Goal: Task Accomplishment & Management: Manage account settings

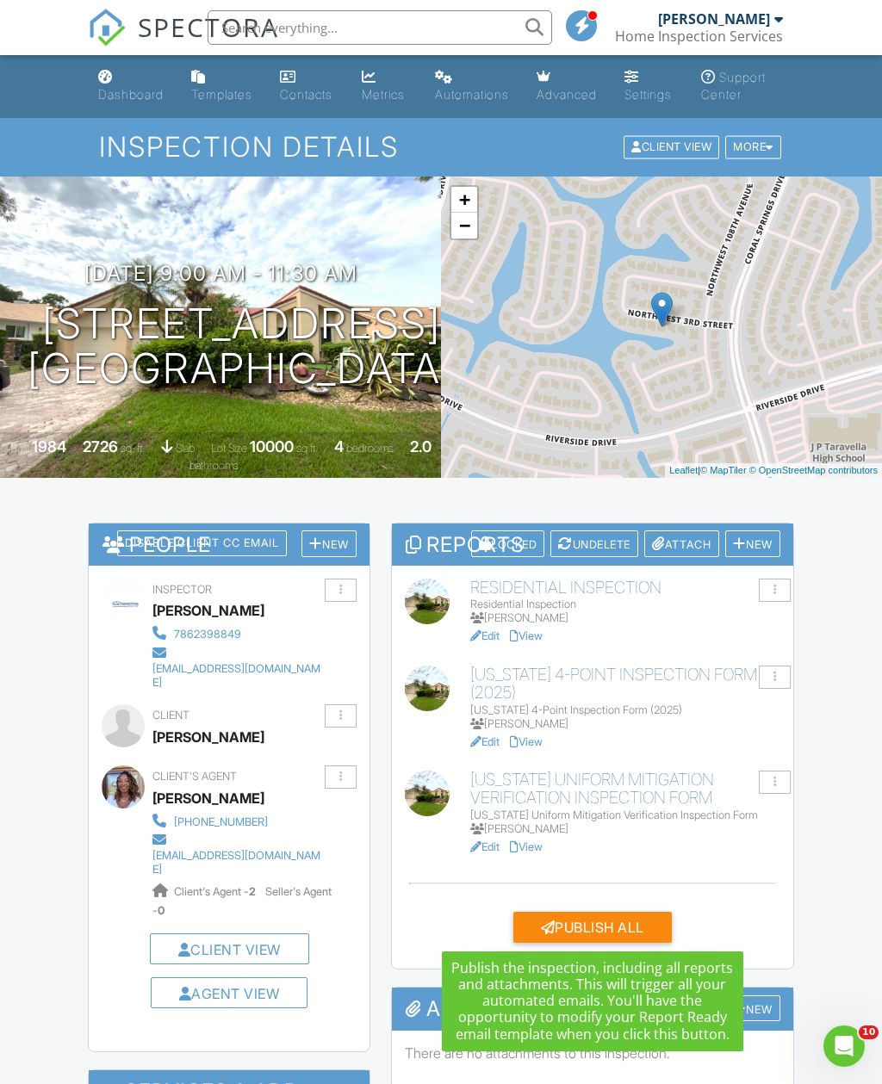
click at [615, 915] on div "Publish All" at bounding box center [592, 927] width 158 height 31
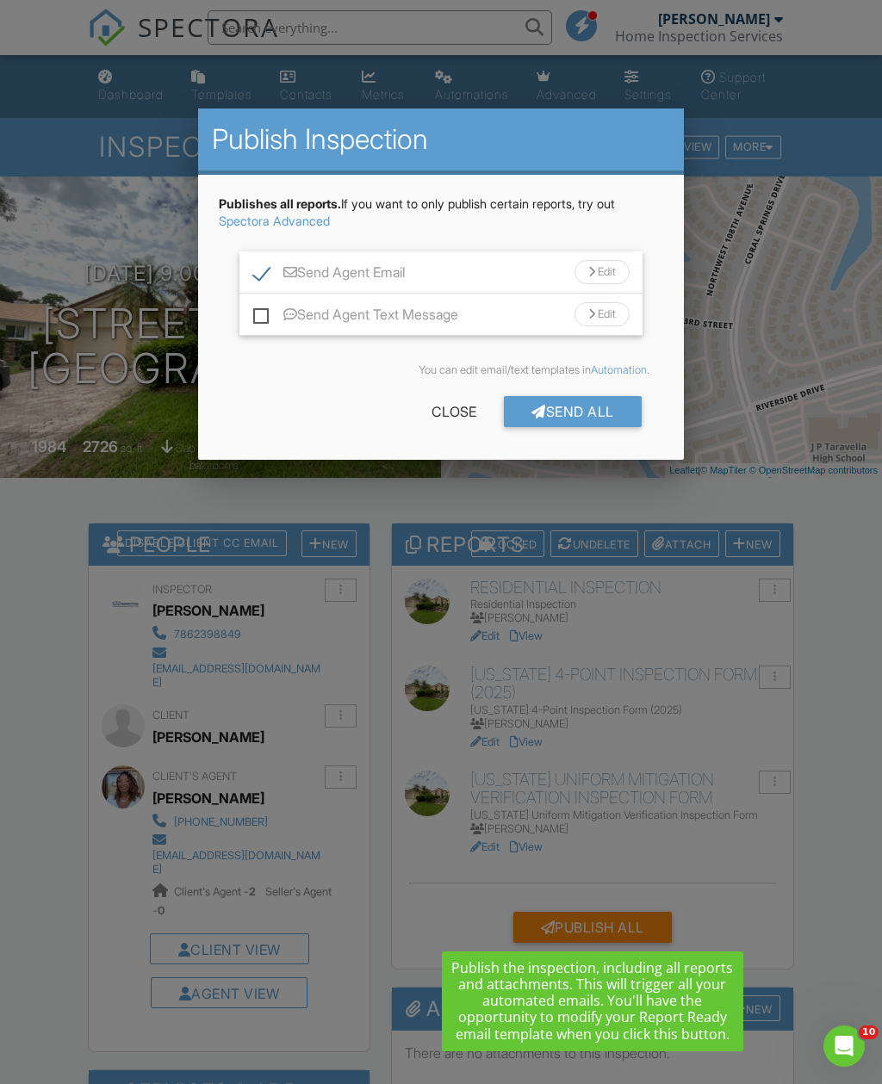
click at [271, 314] on label "Send Agent Text Message" at bounding box center [355, 318] width 205 height 22
click at [264, 312] on input "Send Agent Text Message" at bounding box center [258, 306] width 11 height 11
checkbox input "true"
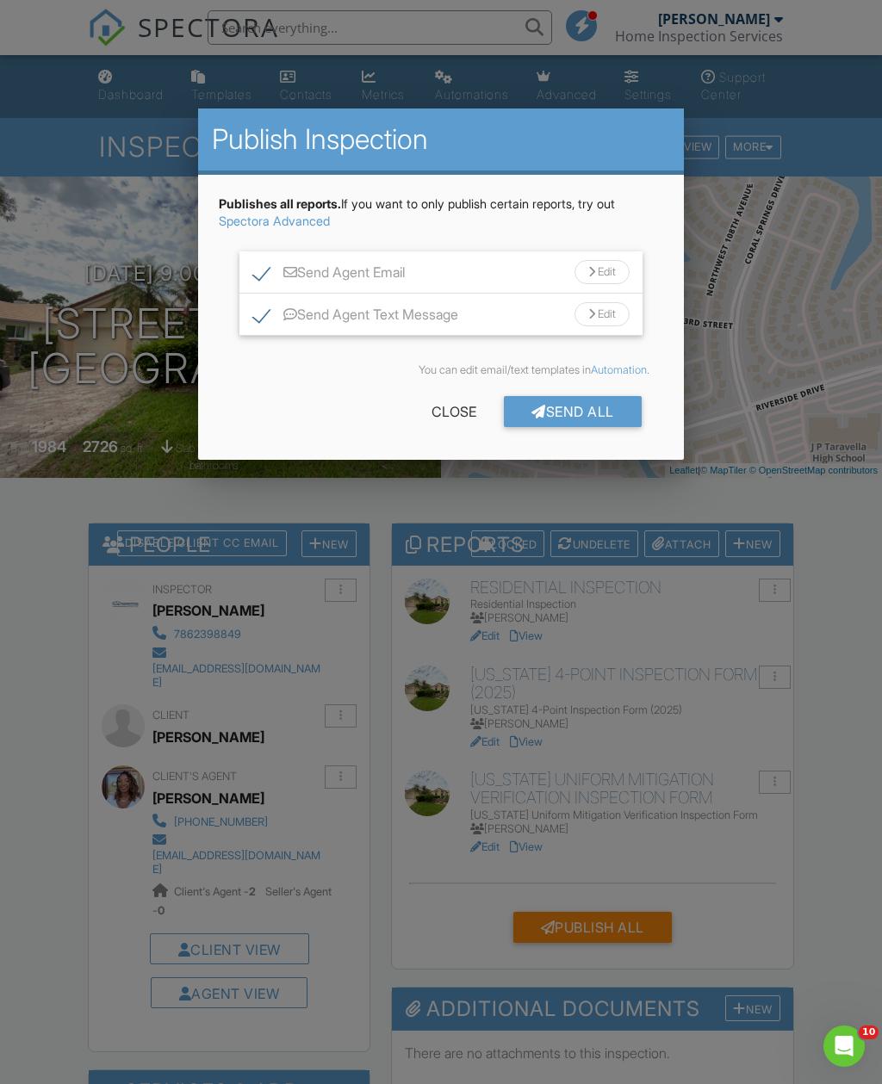
click at [602, 410] on div "Send All" at bounding box center [573, 411] width 138 height 31
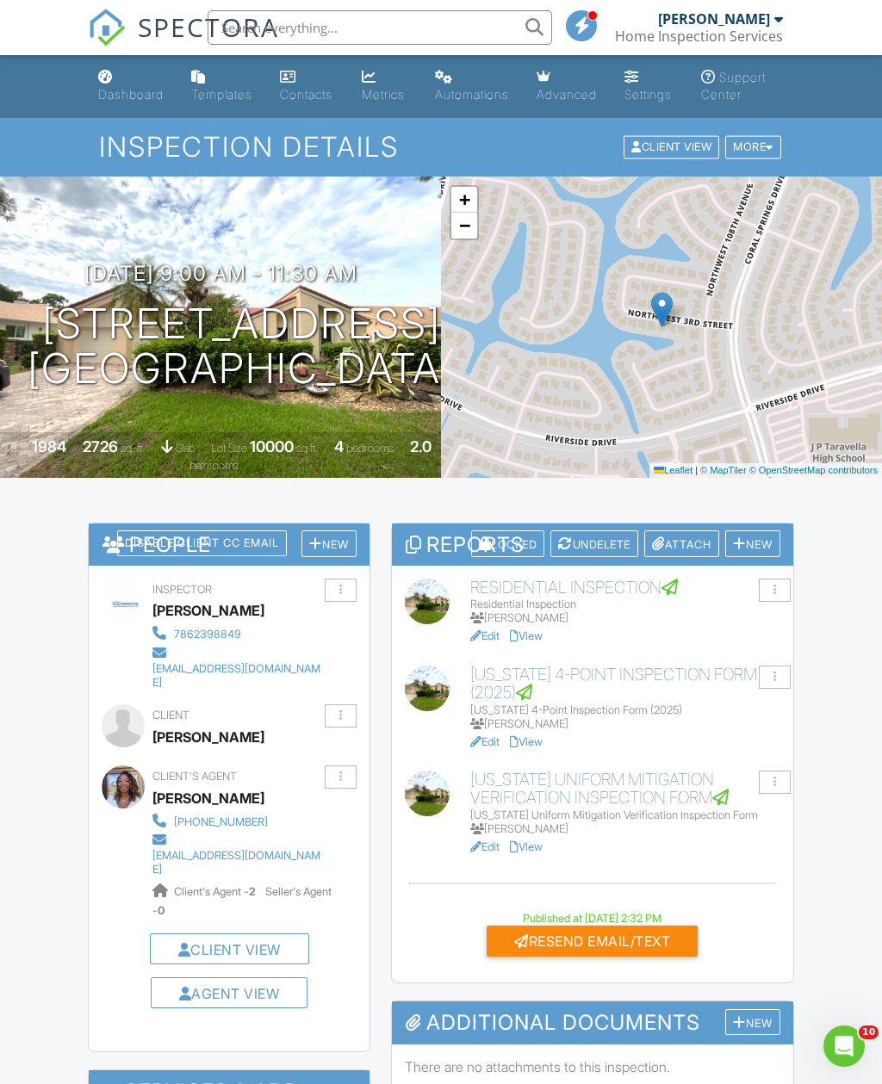
click at [536, 740] on link "View" at bounding box center [526, 741] width 33 height 13
click at [540, 844] on link "View" at bounding box center [526, 846] width 33 height 13
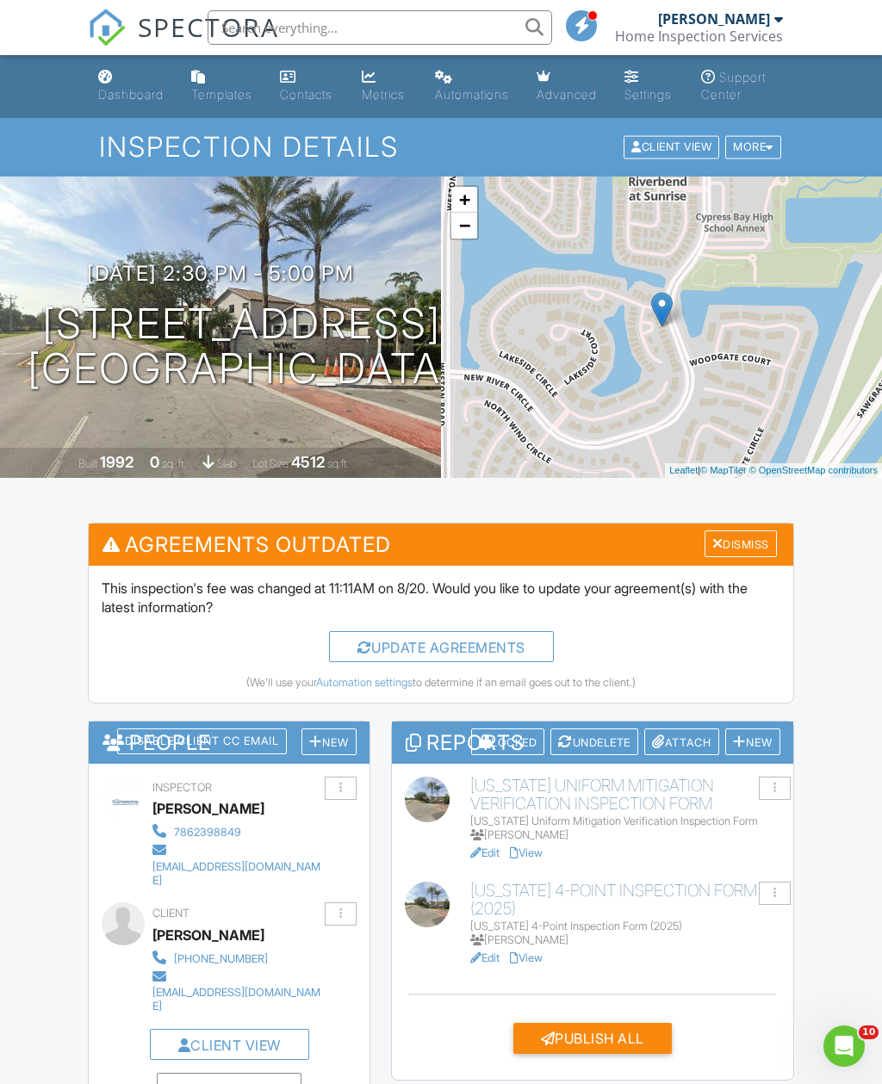
click at [736, 553] on div "Dismiss" at bounding box center [740, 543] width 72 height 27
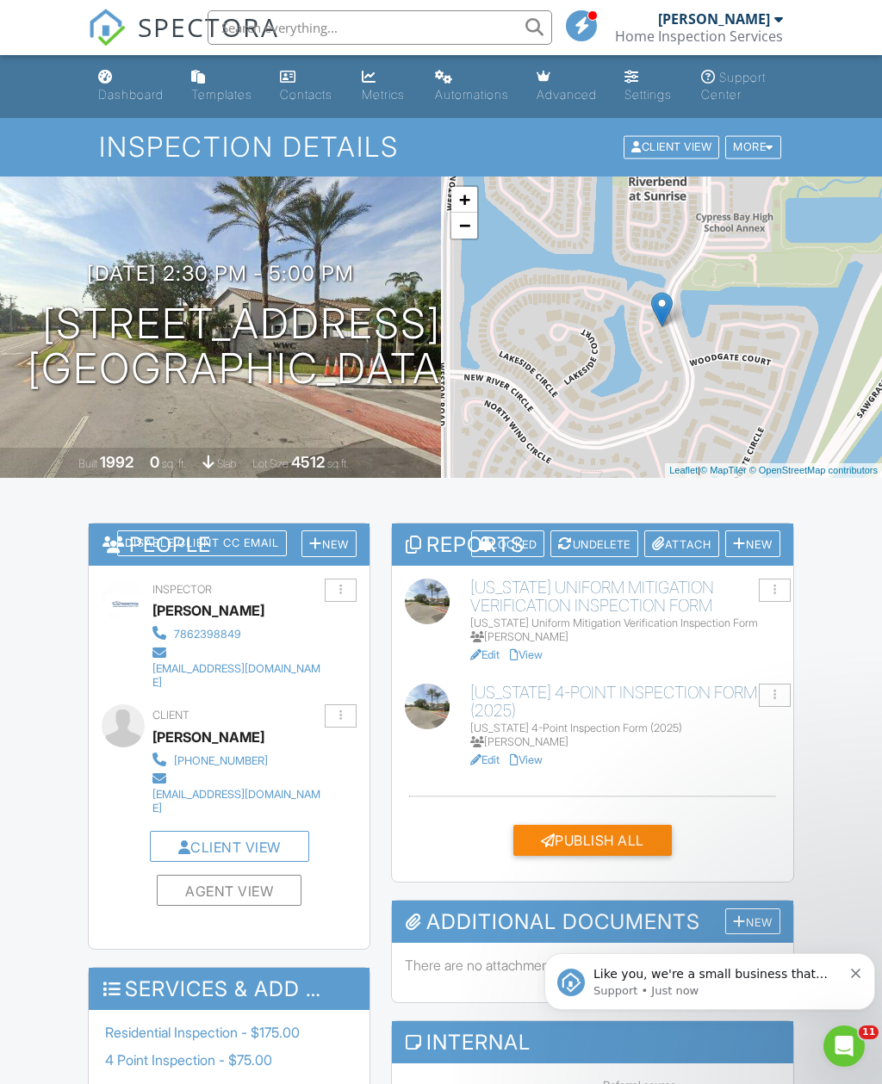
click at [499, 658] on link "Edit" at bounding box center [484, 654] width 29 height 13
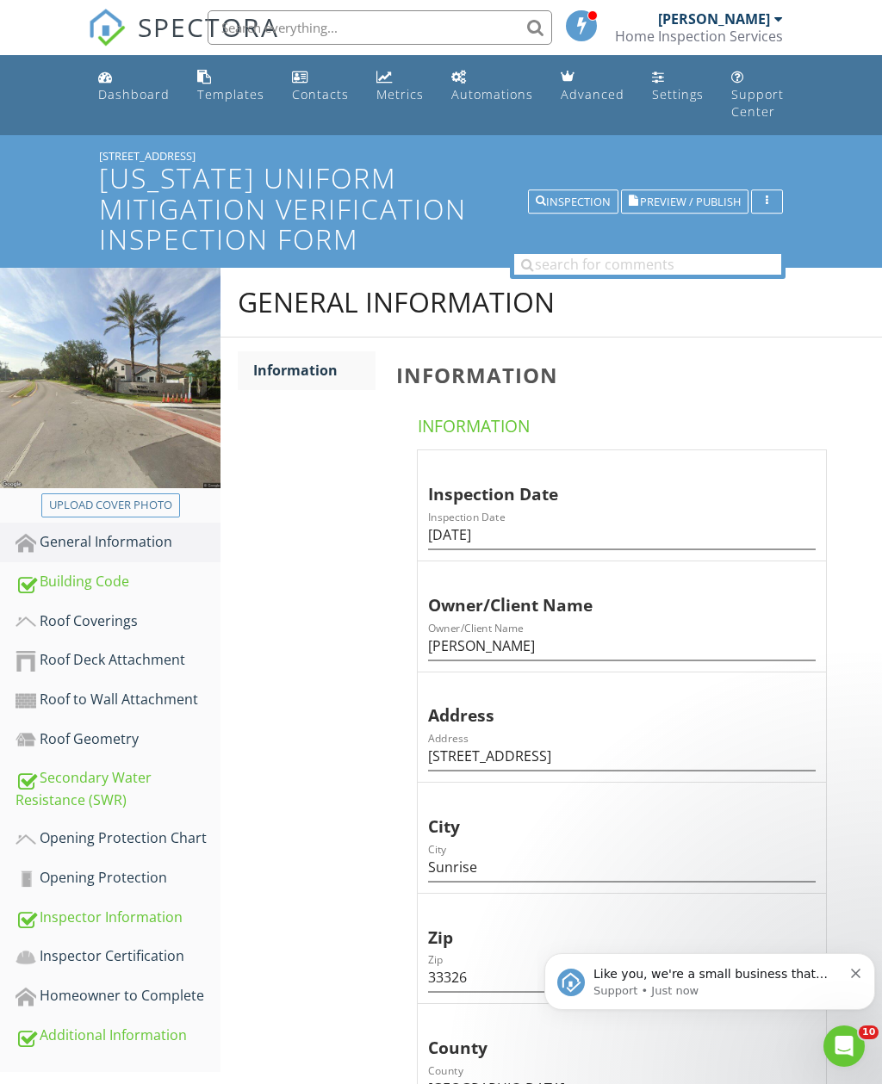
click at [173, 493] on button "Upload cover photo" at bounding box center [110, 505] width 139 height 24
type input "C:\fakepath\D92DA2B4-220D-4C44-B996-1B76AE235D3F.jpeg"
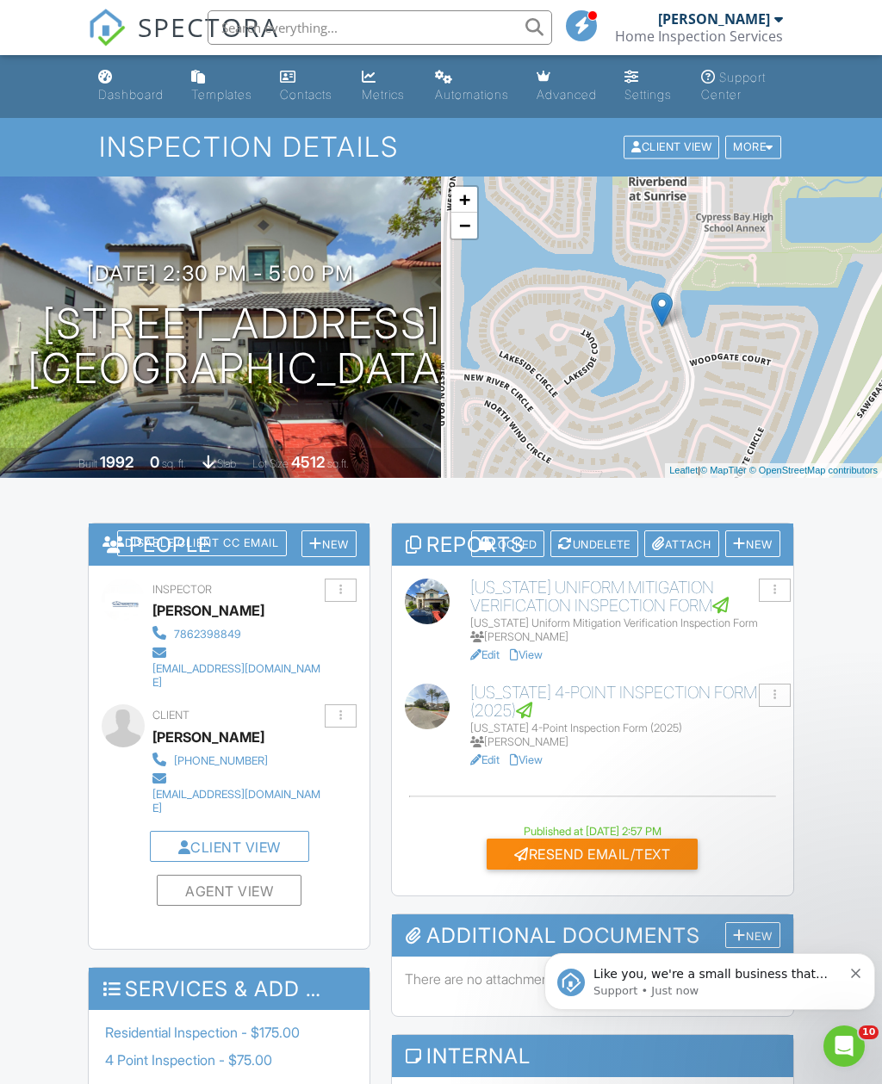
click at [479, 755] on div at bounding box center [475, 760] width 11 height 11
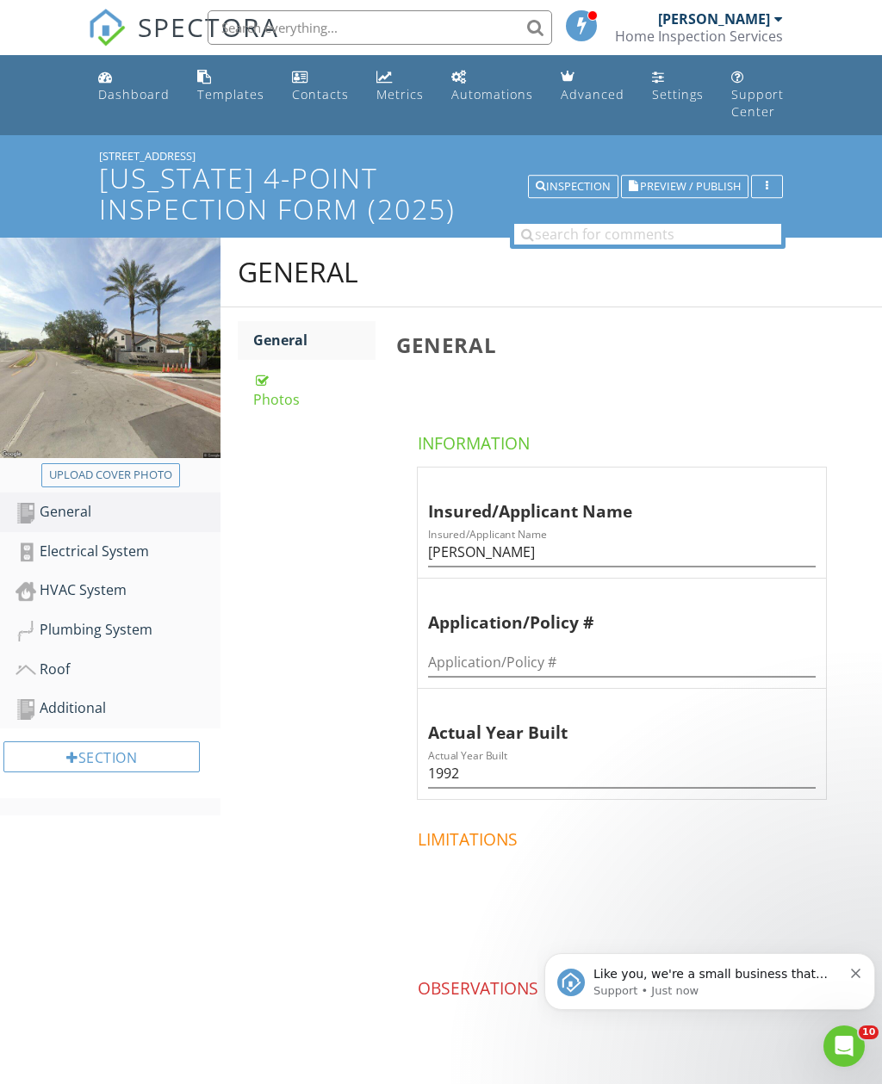
click at [120, 467] on div "Upload cover photo" at bounding box center [110, 475] width 123 height 17
type input "C:\fakepath\DAC2D179-2AE2-4857-B2A9-CA37E72226EA.jpeg"
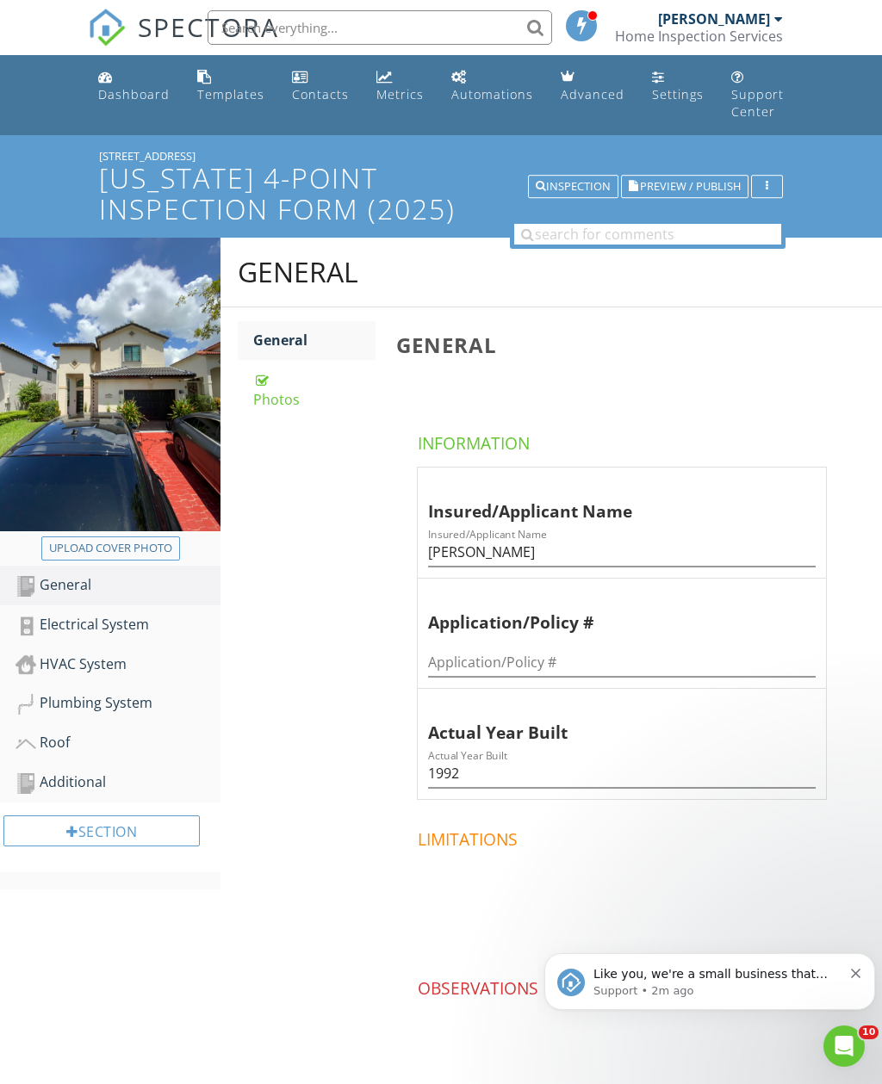
click at [92, 93] on link "Dashboard" at bounding box center [133, 86] width 85 height 49
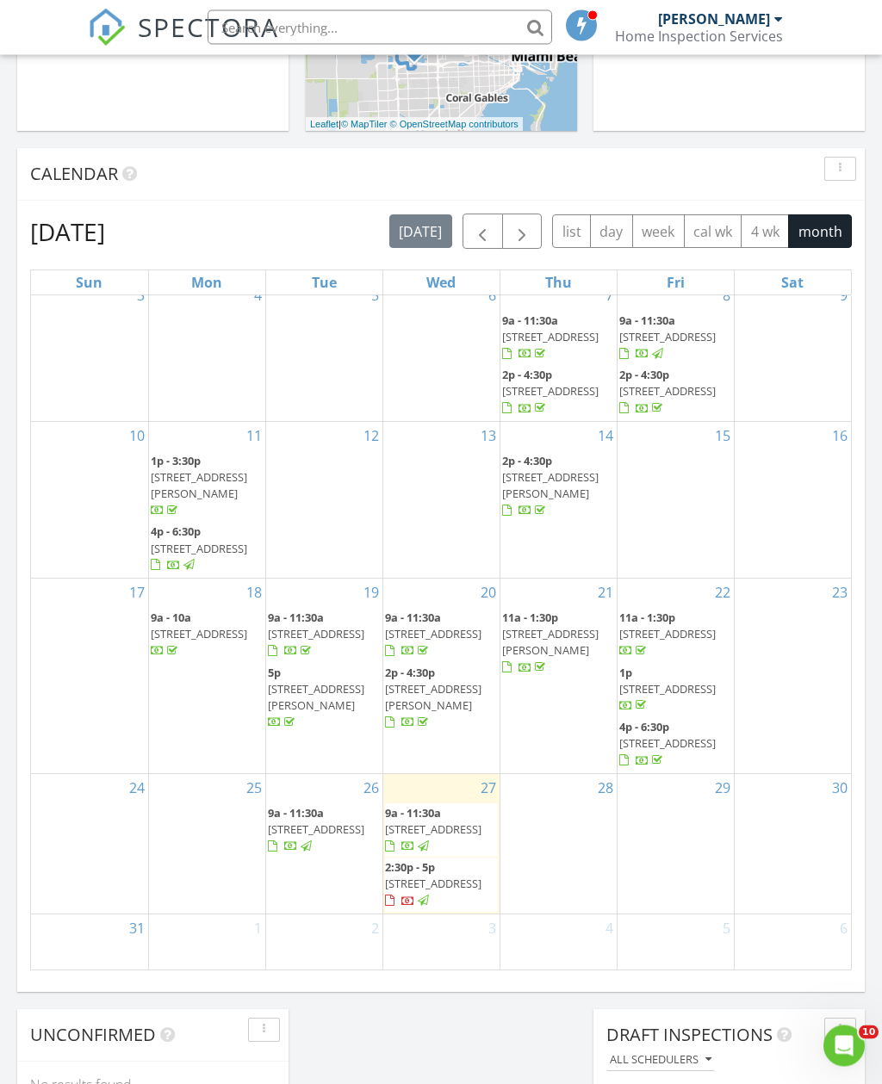
scroll to position [643, 0]
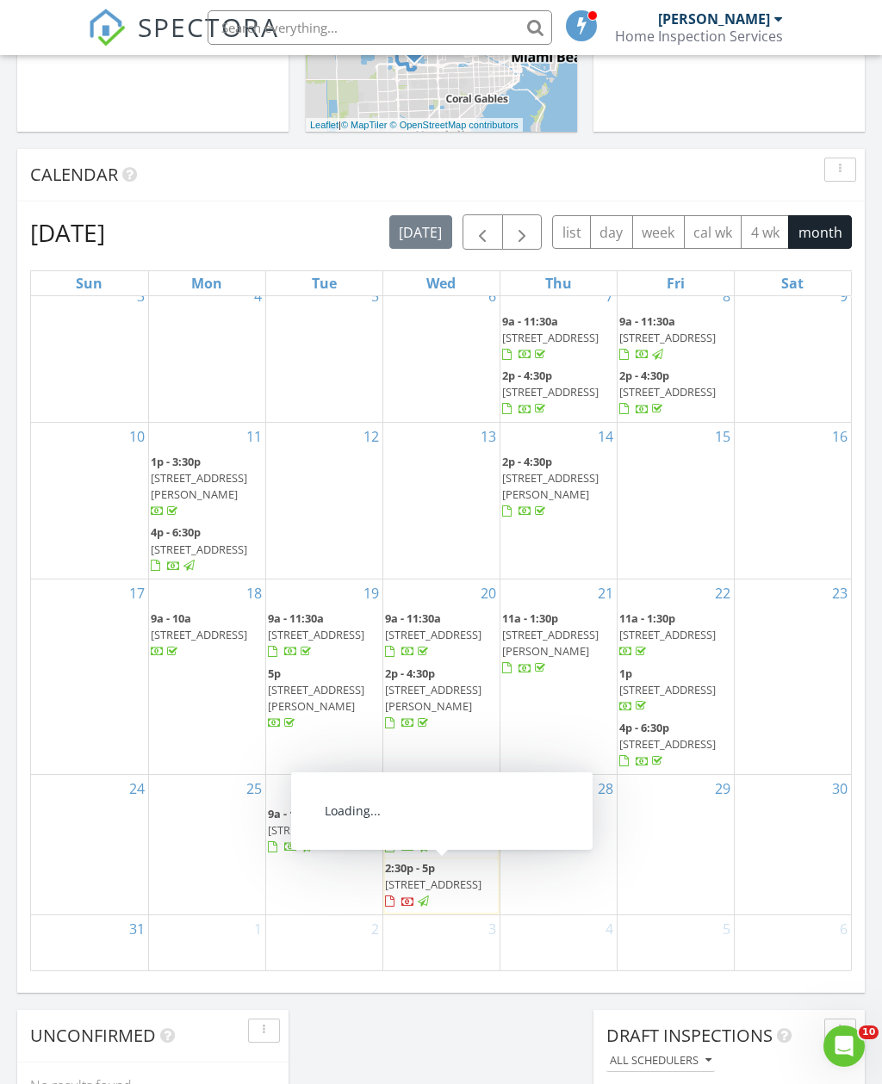
click at [449, 877] on span "[STREET_ADDRESS]" at bounding box center [433, 884] width 96 height 15
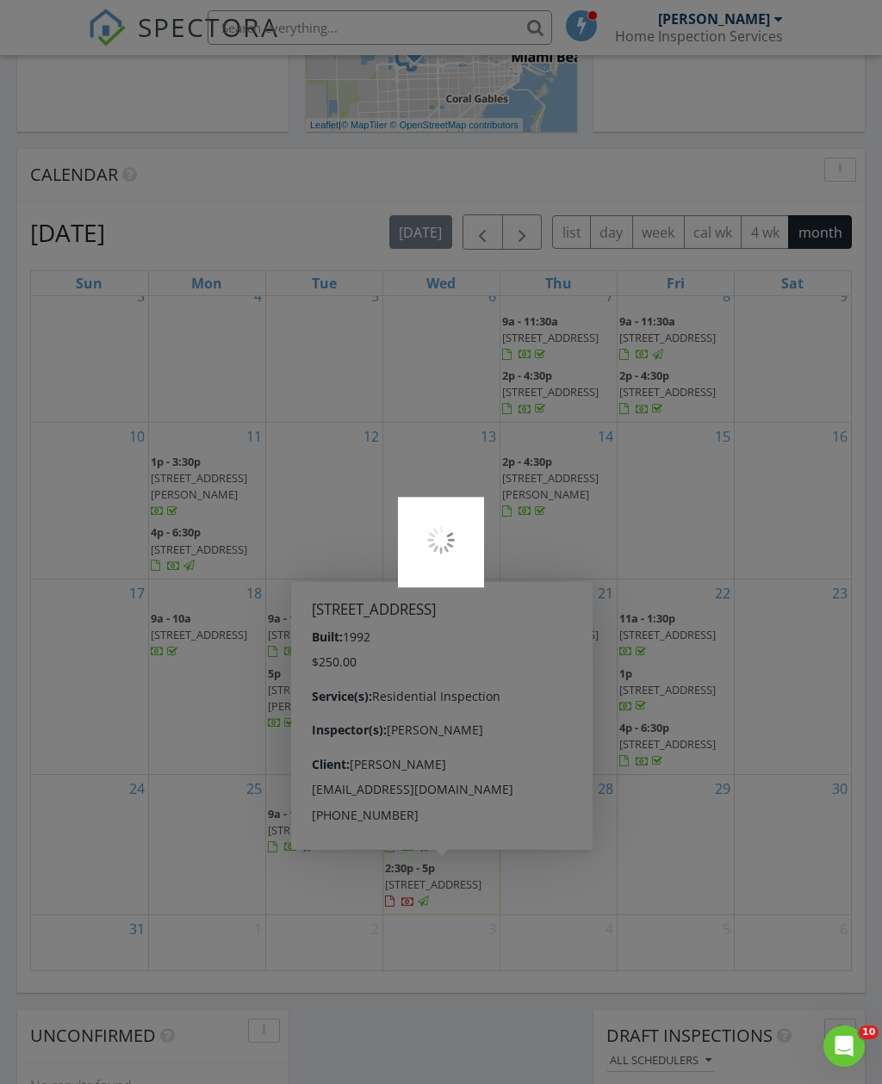
scroll to position [698, 0]
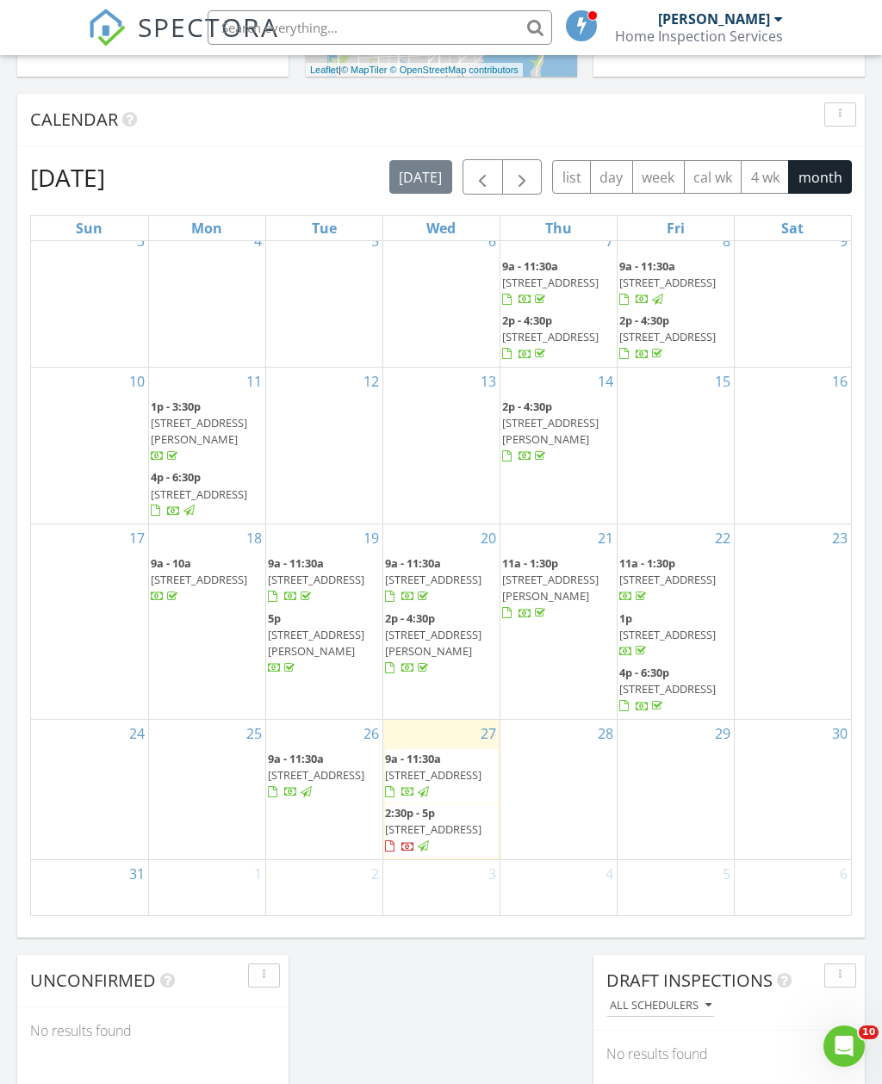
click at [793, 667] on div "23" at bounding box center [792, 621] width 117 height 195
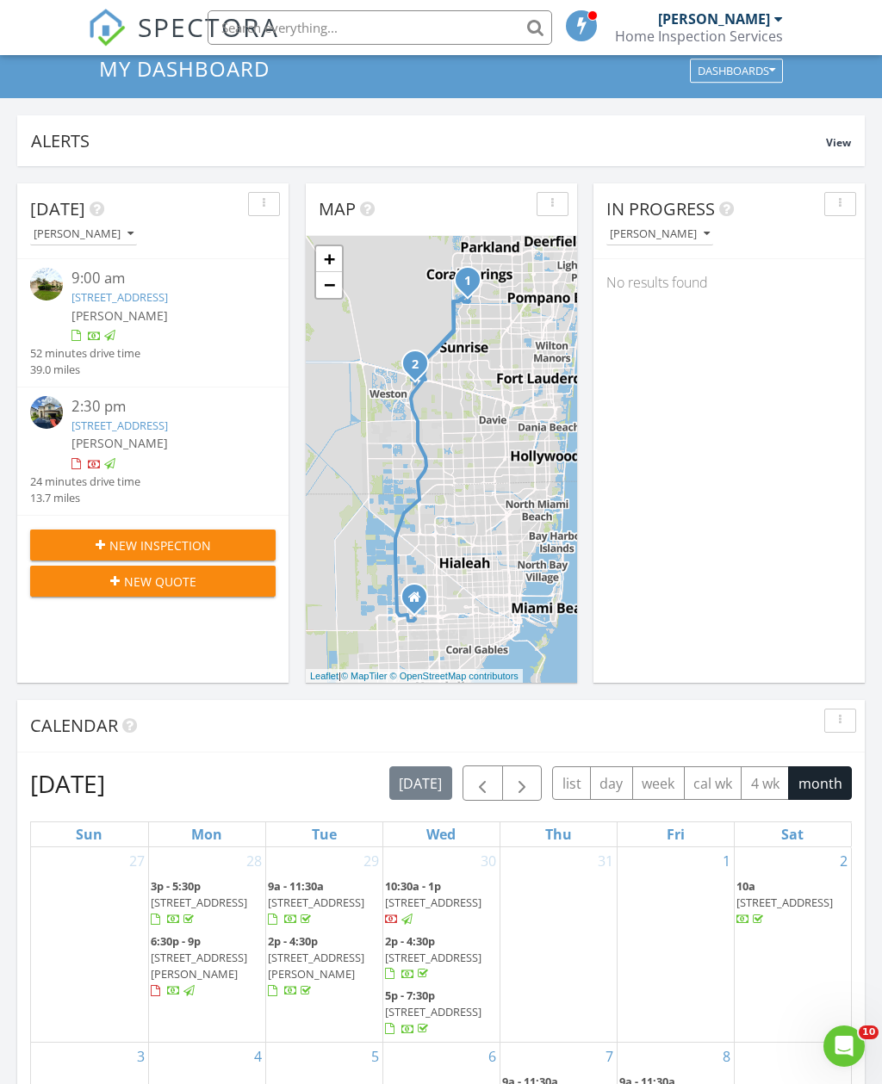
scroll to position [91, 0]
